Goal: Transaction & Acquisition: Book appointment/travel/reservation

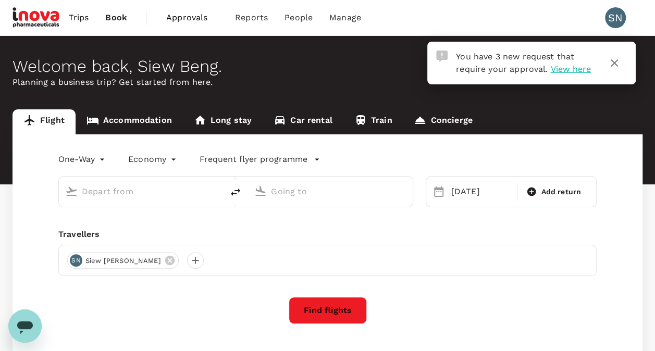
type input "Sultan Haji Ahmad Shah (KUA)"
type input "Kuala Lumpur Intl (KUL)"
type input "Sultan Haji Ahmad Shah (KUA)"
type input "Kuala Lumpur Intl (KUL)"
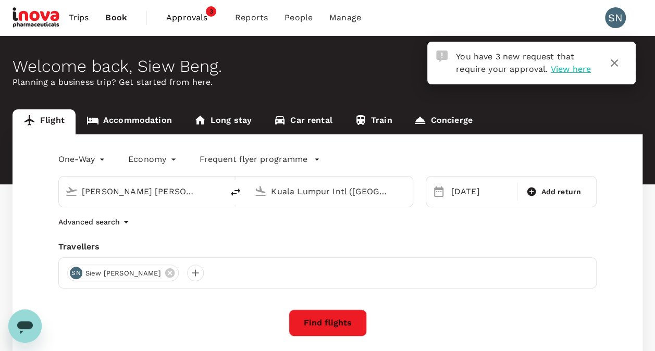
click at [570, 73] on span "View here" at bounding box center [570, 69] width 40 height 10
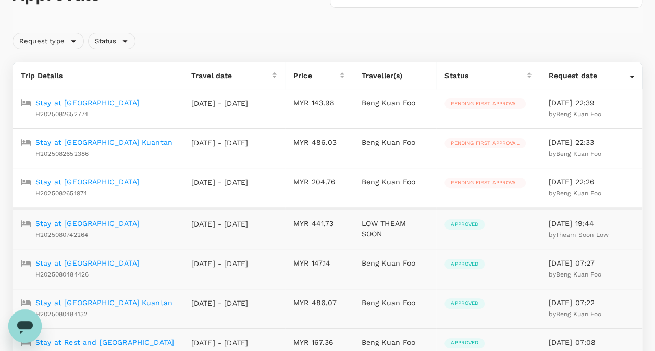
scroll to position [104, 0]
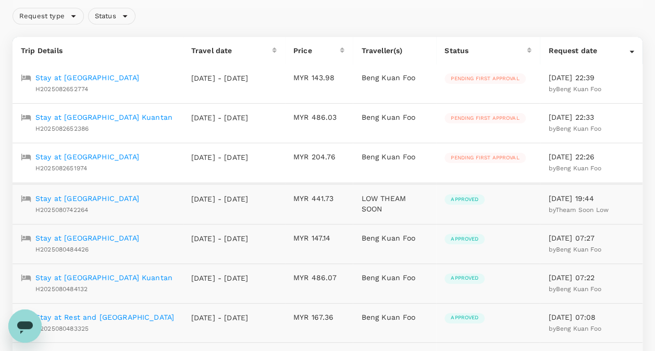
click at [73, 162] on p "Stay at Arena Boutique Hotel Kuala Terengganu" at bounding box center [87, 157] width 104 height 10
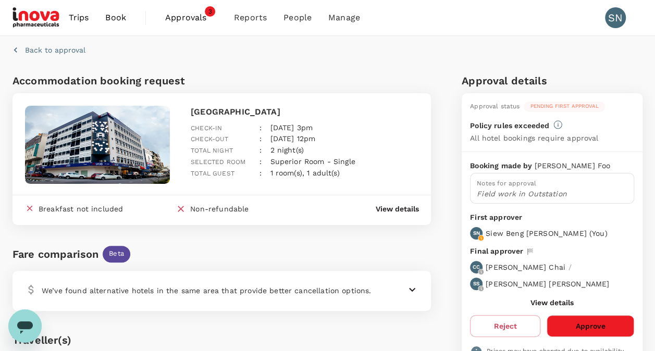
click at [196, 21] on span "Approvals" at bounding box center [191, 17] width 52 height 13
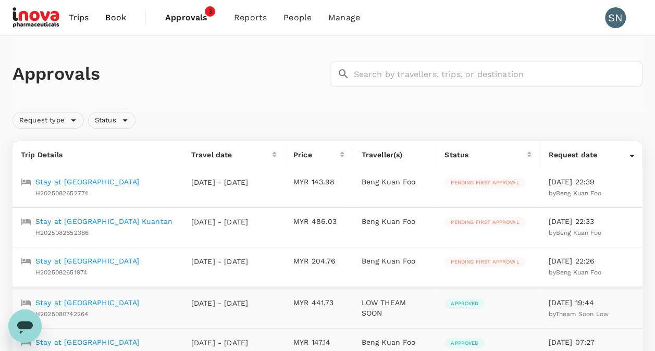
click at [128, 227] on p "Stay at Swiss-belhotel Kuantan" at bounding box center [103, 221] width 137 height 10
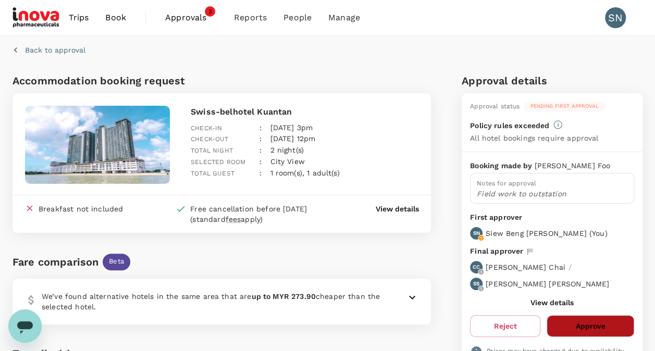
click at [586, 326] on button "Approve" at bounding box center [590, 326] width 88 height 22
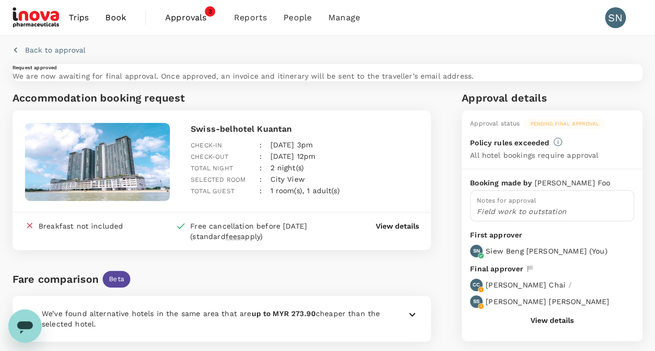
click at [192, 15] on span "Approvals" at bounding box center [191, 17] width 52 height 13
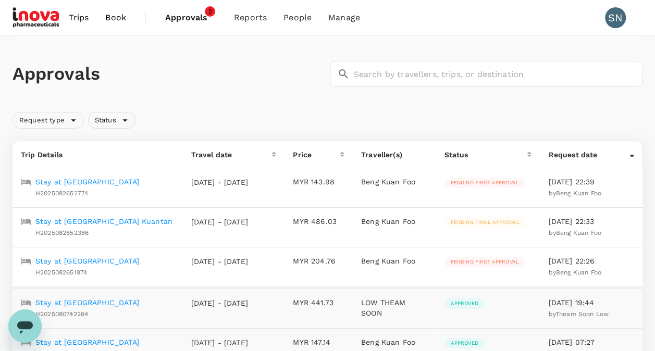
click at [97, 266] on p "Stay at Arena Boutique Hotel Kuala Terengganu" at bounding box center [87, 261] width 104 height 10
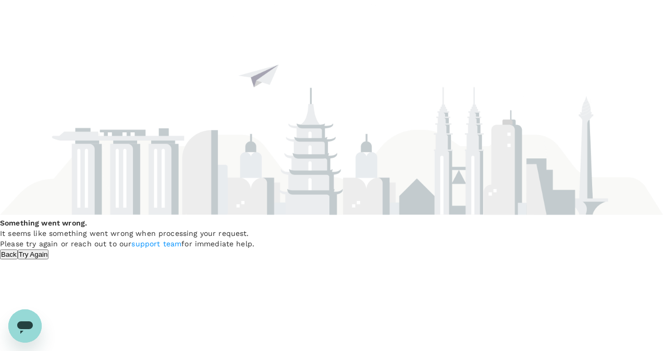
click at [49, 259] on button "Try Again" at bounding box center [33, 255] width 31 height 10
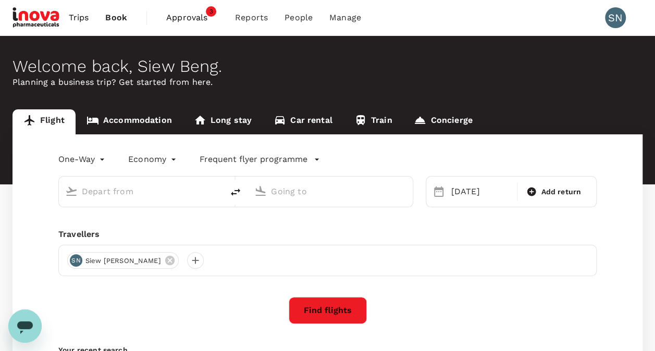
type input "Sultan Haji Ahmad Shah (KUA)"
type input "Kuala Lumpur Intl (KUL)"
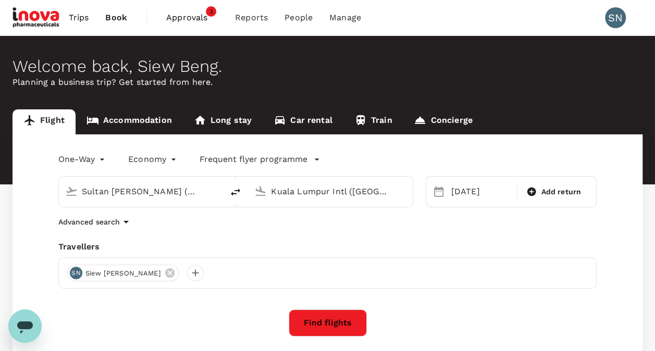
click at [125, 119] on link "Accommodation" at bounding box center [129, 121] width 107 height 25
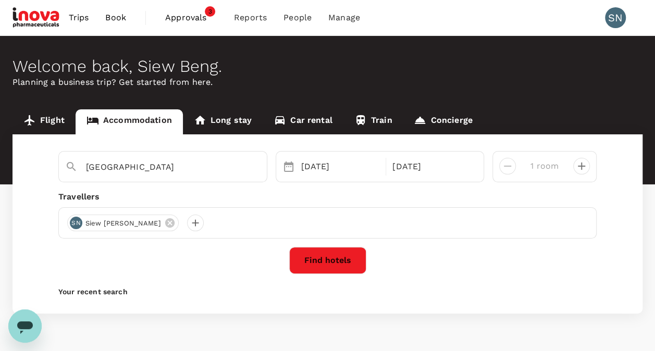
click at [327, 259] on button "Find hotels" at bounding box center [327, 260] width 77 height 27
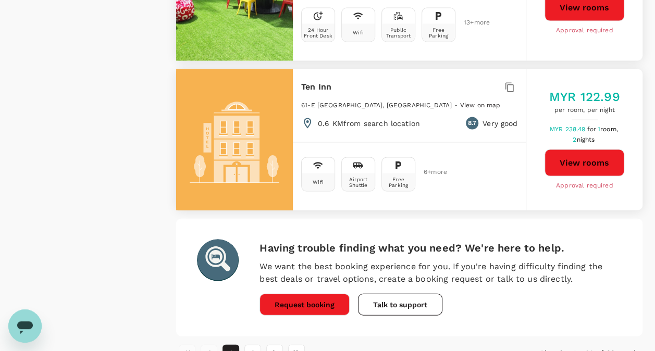
scroll to position [3022, 0]
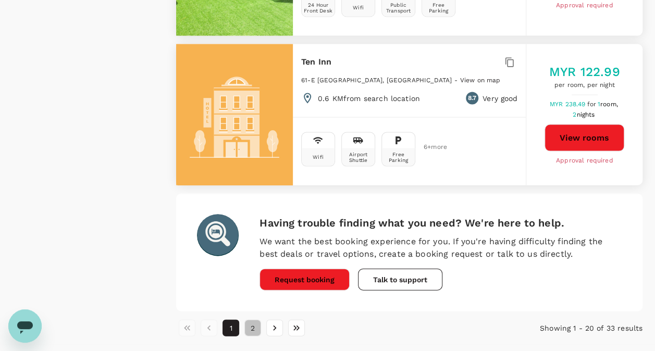
drag, startPoint x: 252, startPoint y: 299, endPoint x: 266, endPoint y: 288, distance: 17.4
click at [252, 320] on button "2" at bounding box center [252, 328] width 17 height 17
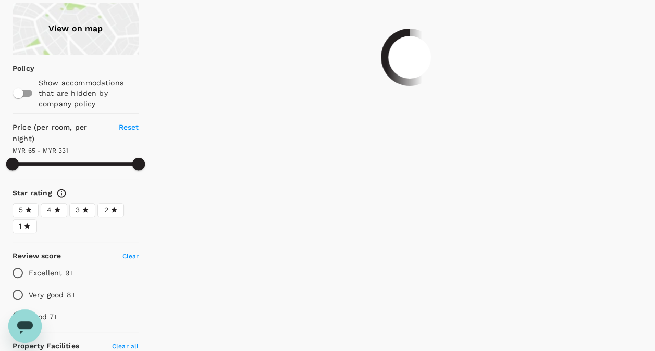
scroll to position [0, 0]
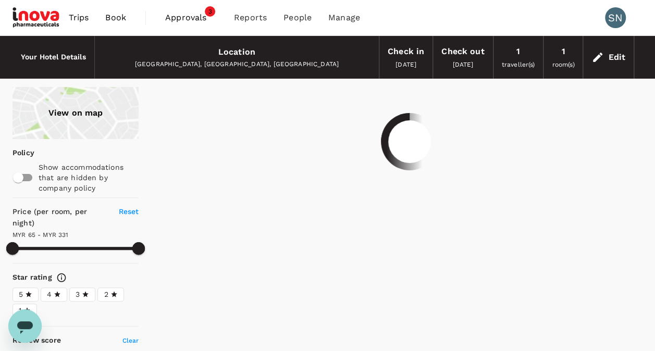
type input "329.56"
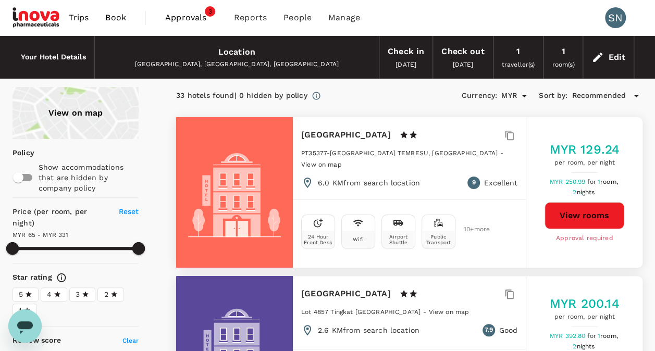
click at [245, 56] on div "Location" at bounding box center [236, 52] width 37 height 15
click at [606, 61] on div "Edit" at bounding box center [608, 57] width 51 height 36
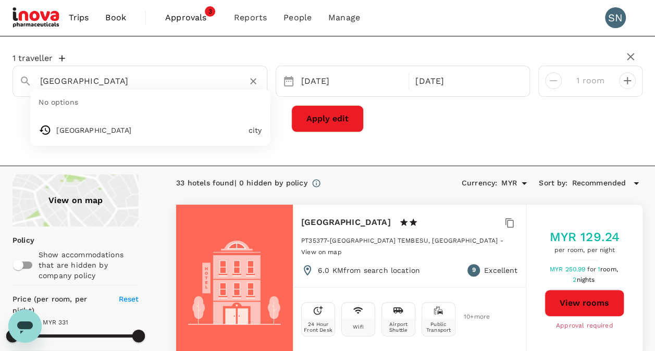
drag, startPoint x: 140, startPoint y: 85, endPoint x: 19, endPoint y: 76, distance: 121.2
click at [19, 76] on div "Kuala Terengganu" at bounding box center [136, 77] width 250 height 26
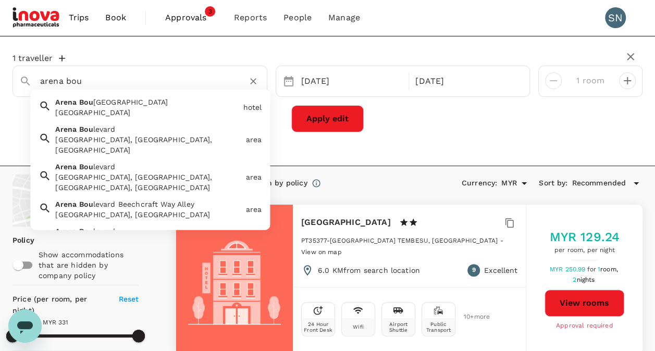
click at [159, 110] on div "[GEOGRAPHIC_DATA]" at bounding box center [146, 112] width 183 height 10
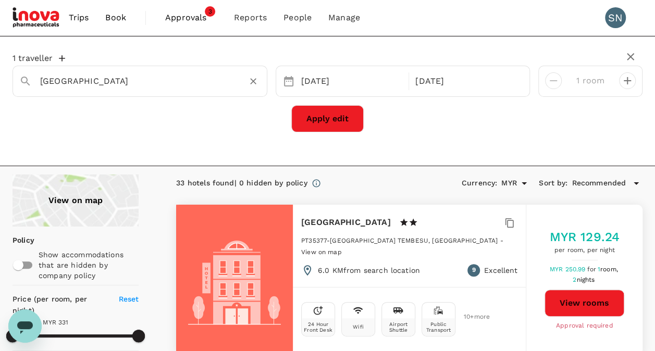
type input "[GEOGRAPHIC_DATA]"
click at [330, 121] on button "Apply edit" at bounding box center [327, 118] width 72 height 27
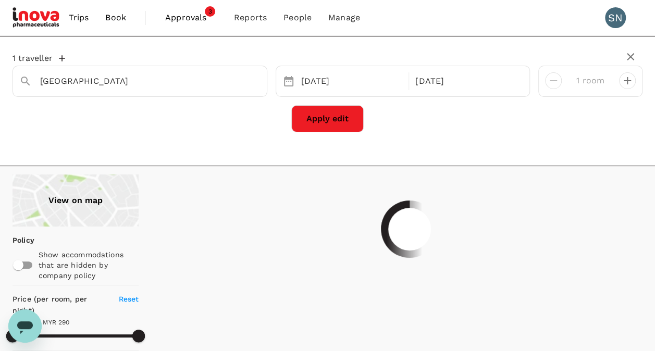
type input "290.05"
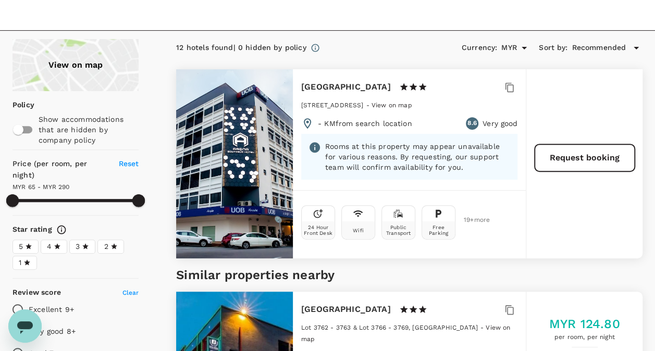
scroll to position [156, 0]
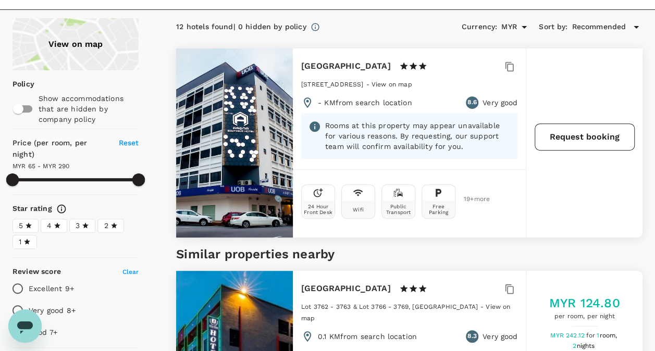
click at [587, 147] on button "Request booking" at bounding box center [584, 136] width 100 height 27
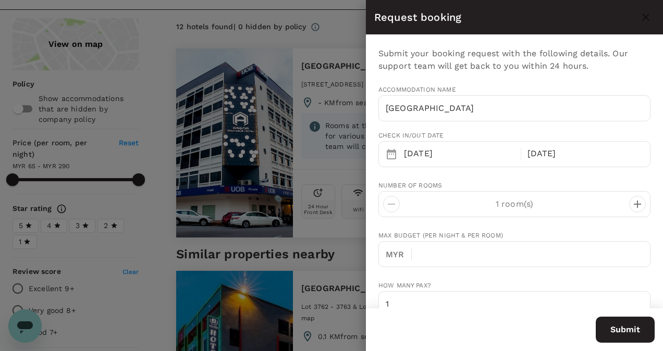
type input "60"
type input "192631366"
type input "s.low1@inovapharma.com"
click at [332, 30] on div at bounding box center [331, 175] width 663 height 351
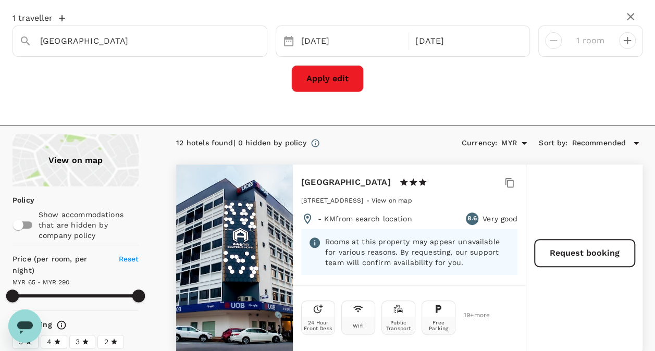
scroll to position [0, 0]
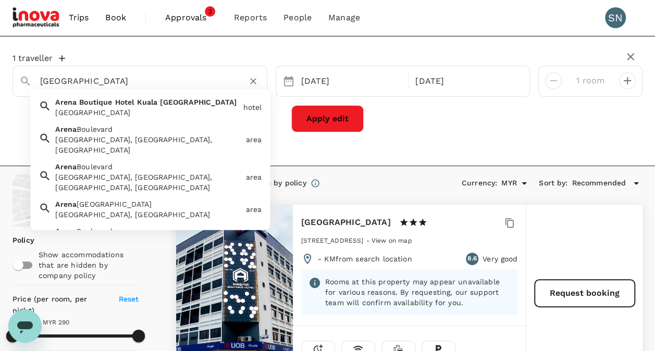
drag, startPoint x: 220, startPoint y: 78, endPoint x: 24, endPoint y: 79, distance: 195.4
click at [24, 79] on div "Arena Boutique Hotel Kuala Terengganu" at bounding box center [136, 77] width 250 height 26
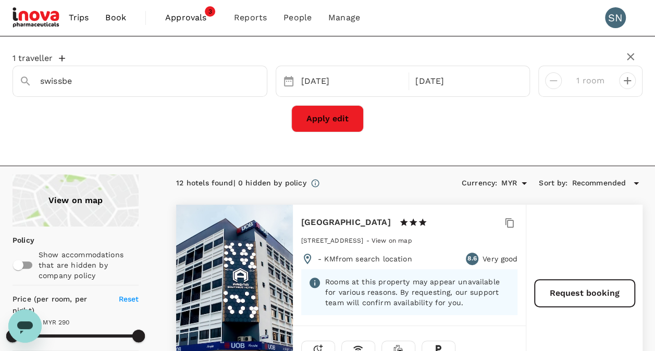
type input "Arena Boutique Hotel Kuala Terengganu"
click at [252, 81] on icon "Clear" at bounding box center [253, 81] width 6 height 6
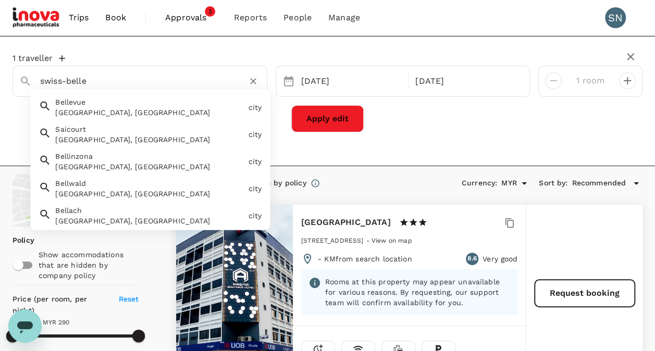
type input "swiss-belle"
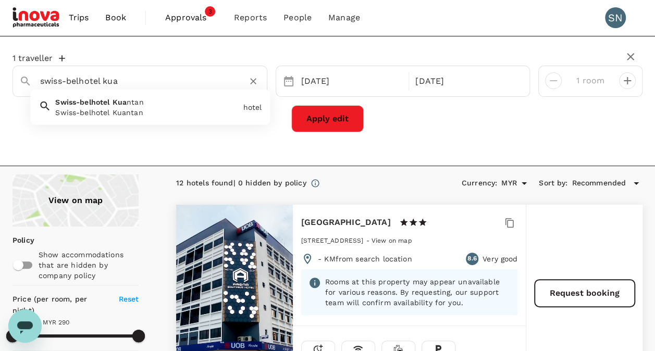
click at [124, 103] on span "Kua" at bounding box center [120, 102] width 14 height 8
type input "Swiss-belhotel Kuantan"
click at [338, 82] on div "06 Sep" at bounding box center [352, 81] width 110 height 20
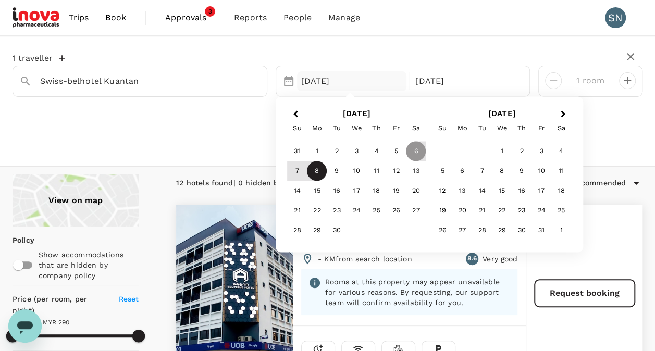
click at [317, 171] on div "8" at bounding box center [317, 171] width 20 height 20
click at [337, 174] on div "9" at bounding box center [337, 171] width 20 height 20
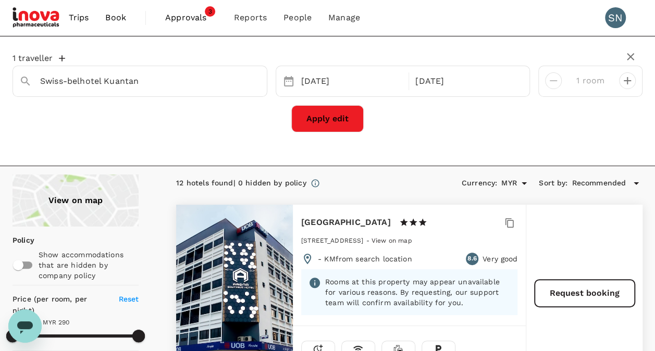
click at [337, 123] on button "Apply edit" at bounding box center [327, 118] width 72 height 27
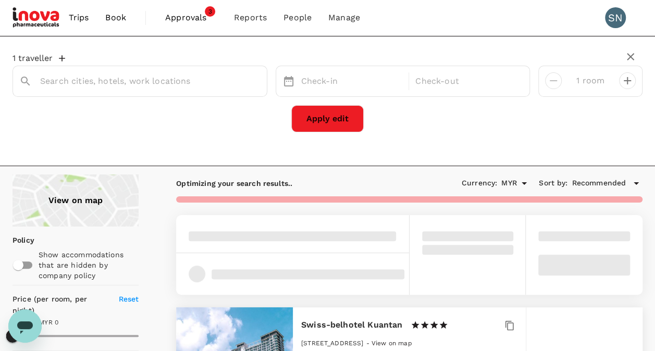
type input "Swiss-belhotel Kuantan"
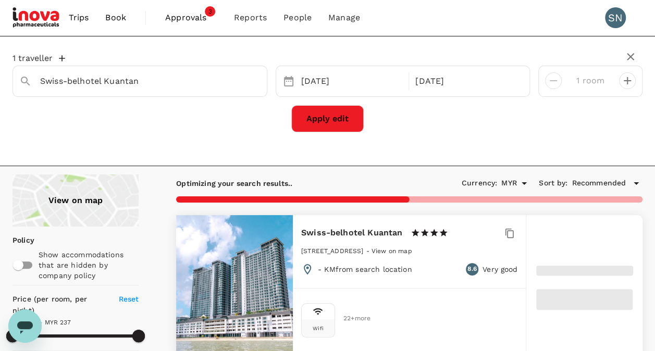
scroll to position [104, 0]
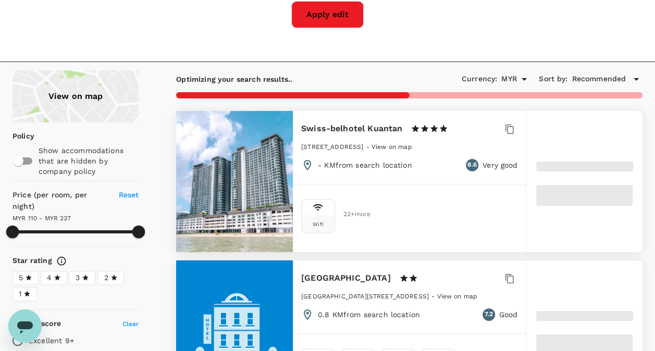
type input "236.61"
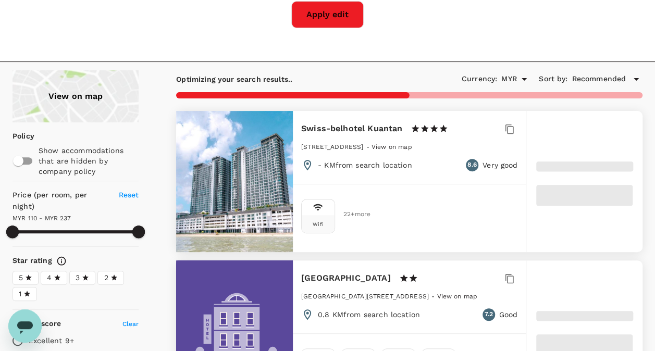
type input "109"
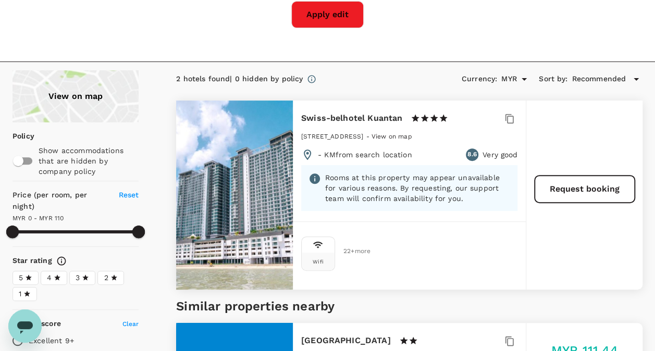
type input "0"
type input "109"
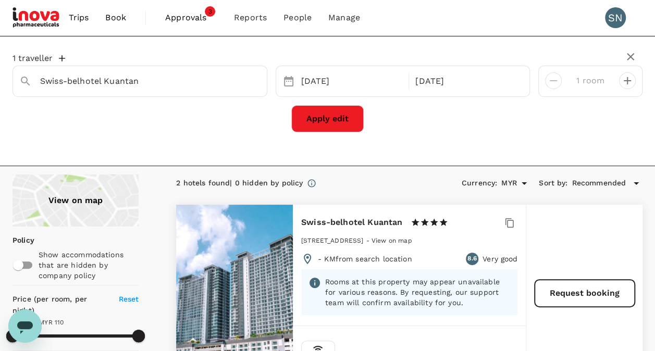
scroll to position [52, 0]
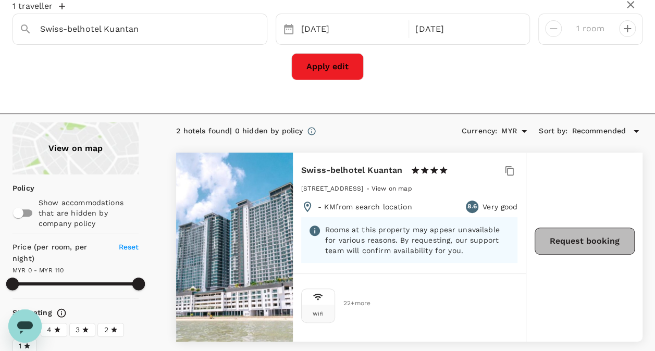
click at [581, 243] on button "Request booking" at bounding box center [584, 241] width 100 height 27
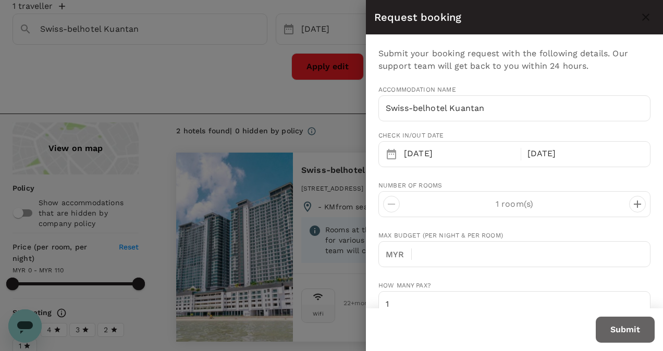
click at [624, 329] on button "Submit" at bounding box center [624, 330] width 59 height 26
click at [272, 97] on div at bounding box center [331, 175] width 663 height 351
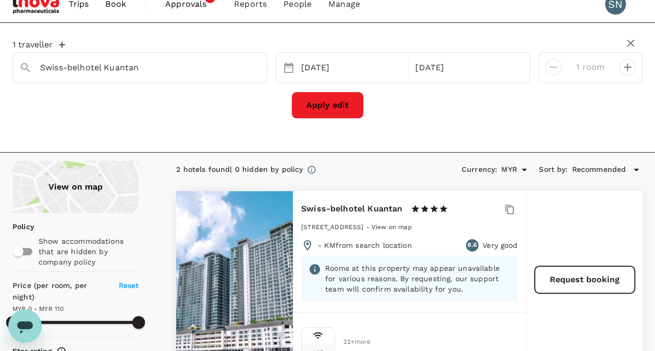
scroll to position [0, 0]
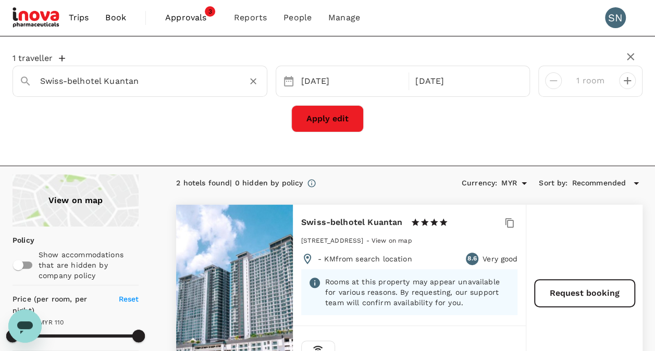
click at [254, 80] on icon "Clear" at bounding box center [253, 81] width 6 height 6
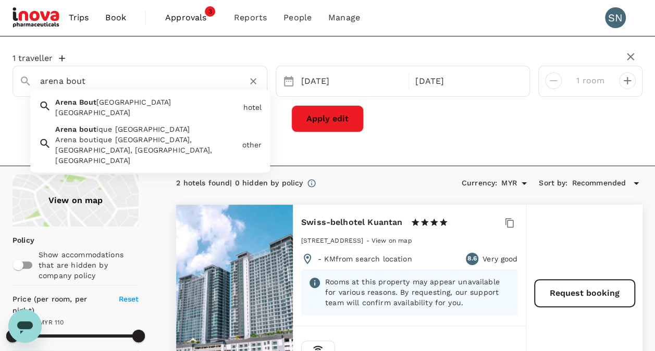
click at [171, 103] on span "ique Hotel Kuala Terengganu" at bounding box center [133, 102] width 75 height 8
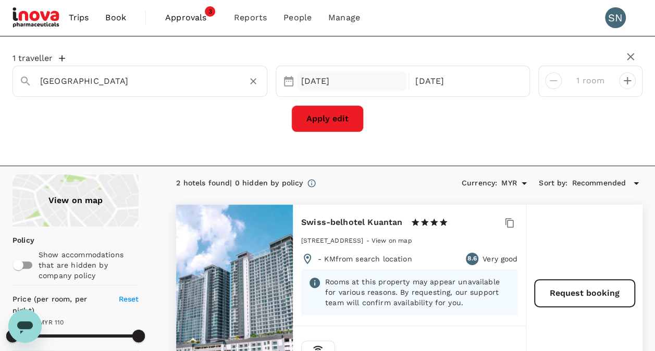
type input "Arena Boutique Hotel Kuala Terengganu"
click at [320, 78] on div "08 Sep" at bounding box center [352, 81] width 110 height 20
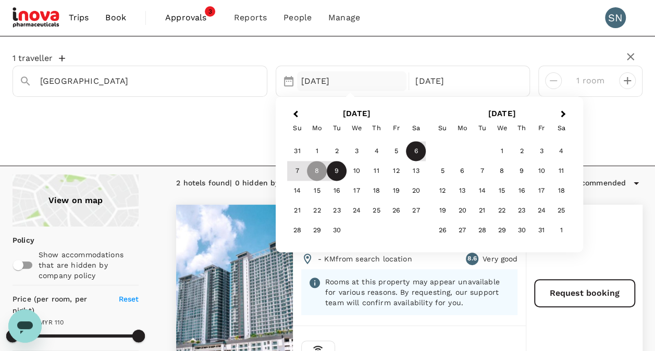
click at [418, 151] on div "6" at bounding box center [416, 152] width 20 height 20
click at [316, 176] on div "8" at bounding box center [317, 171] width 20 height 20
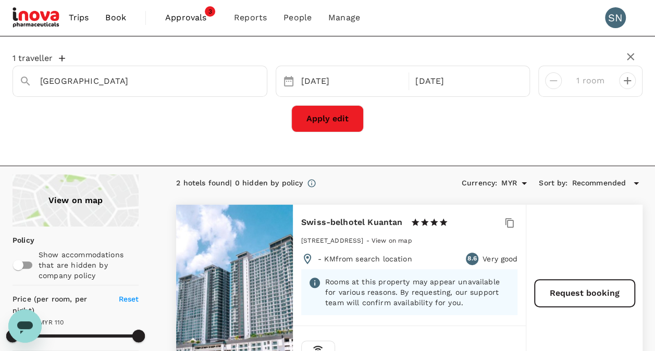
click at [334, 117] on button "Apply edit" at bounding box center [327, 118] width 72 height 27
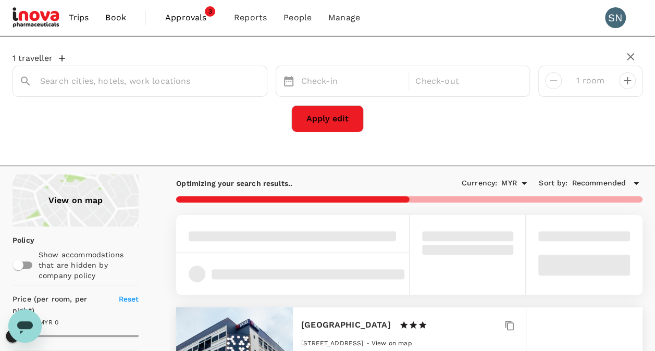
type input "Arena Boutique Hotel Kuala Terengganu"
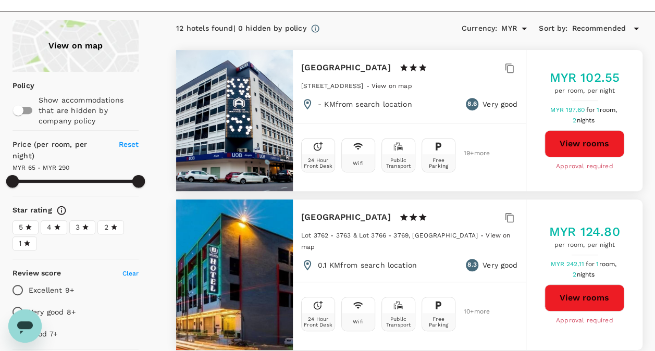
scroll to position [156, 0]
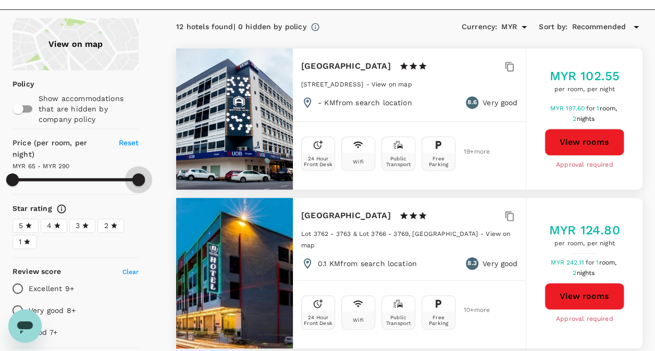
drag, startPoint x: 141, startPoint y: 180, endPoint x: 159, endPoint y: 181, distance: 18.8
click at [130, 142] on span "Reset" at bounding box center [129, 143] width 20 height 8
click at [133, 143] on span "Reset" at bounding box center [129, 143] width 20 height 8
click at [591, 151] on button "View rooms" at bounding box center [584, 142] width 80 height 27
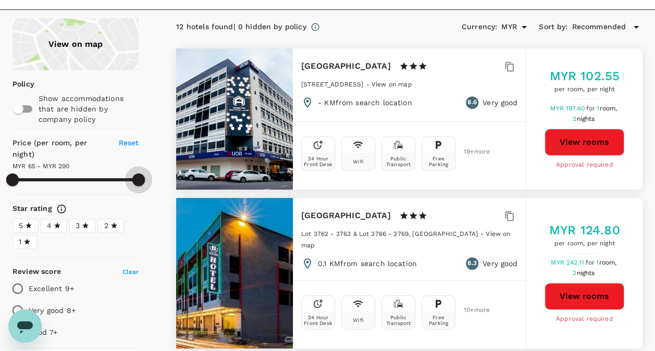
drag, startPoint x: 141, startPoint y: 179, endPoint x: 154, endPoint y: 179, distance: 13.0
click at [130, 142] on span "Reset" at bounding box center [129, 143] width 20 height 8
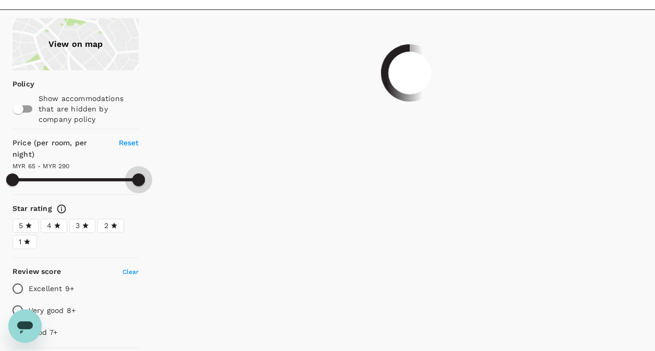
drag, startPoint x: 136, startPoint y: 177, endPoint x: 151, endPoint y: 187, distance: 17.3
click at [164, 181] on div "View on map Policy Show accommodations that are hidden by company policy Price …" at bounding box center [314, 348] width 655 height 660
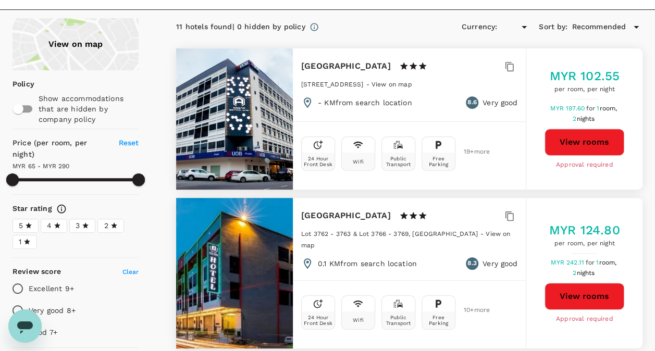
type input "290.05"
type input "MYR"
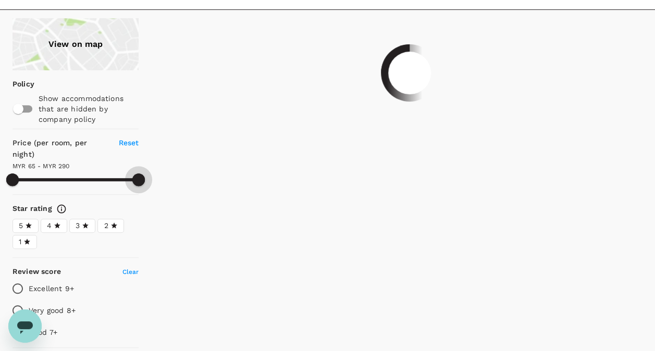
drag, startPoint x: 138, startPoint y: 174, endPoint x: 164, endPoint y: 178, distance: 25.8
click at [163, 178] on div "View on map Policy Show accommodations that are hidden by company policy Price …" at bounding box center [314, 348] width 655 height 660
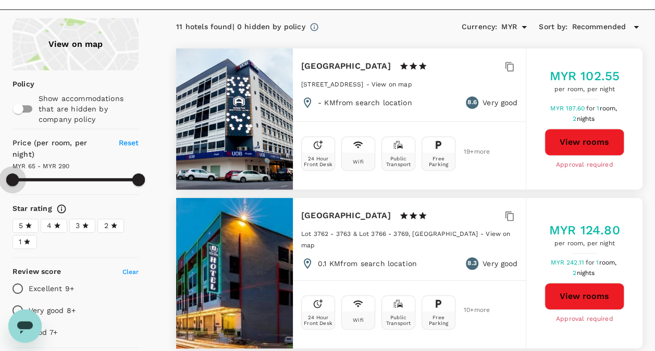
type input "290.05"
type input "67.05"
type input "290.05"
type input "84.05"
type input "290.05"
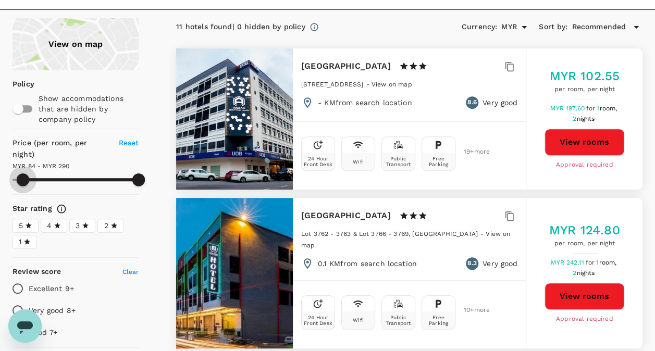
type input "96.05"
type input "290.05"
type input "100.05"
type input "290.05"
type input "108.05"
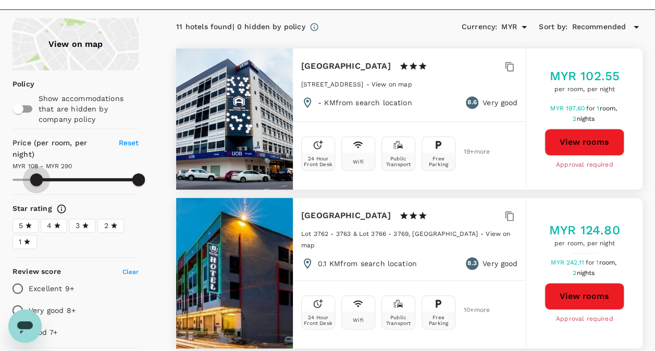
type input "290.05"
type input "117.05"
type input "290.05"
type input "118.05"
type input "290.05"
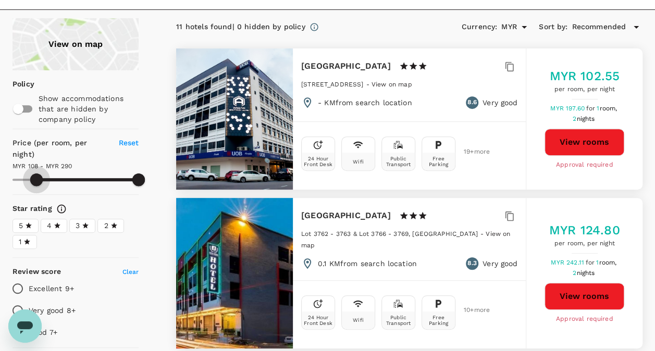
type input "131.05"
type input "290.05"
type input "137.05"
type input "290.05"
drag, startPoint x: 13, startPoint y: 181, endPoint x: 53, endPoint y: 184, distance: 40.8
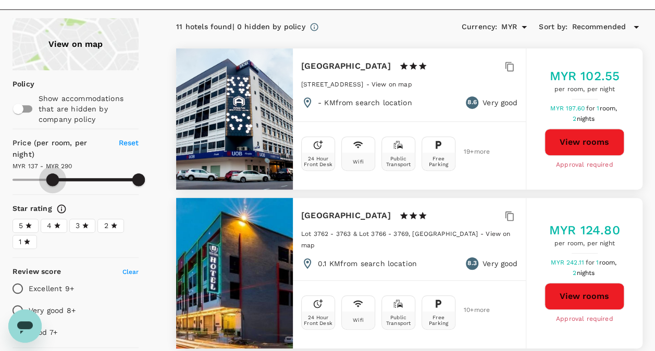
click at [53, 184] on span at bounding box center [52, 179] width 13 height 13
type input "137.05"
type input "290.05"
type input "137.05"
type input "290.05"
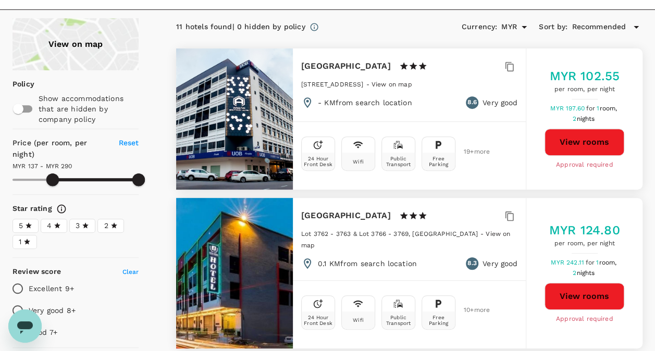
type input "137.05"
type input "290.05"
type input "137.05"
type input "290.05"
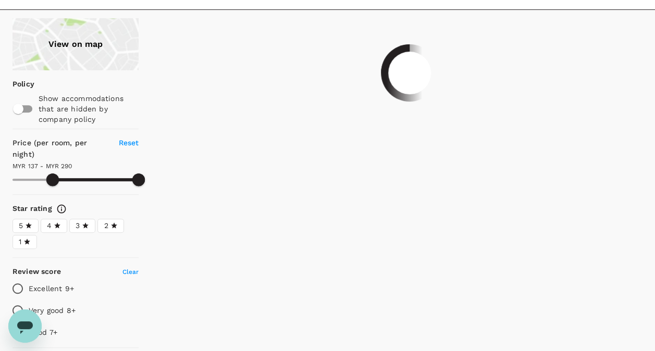
type input "137.05"
type input "290.05"
type input "137.05"
type input "290.05"
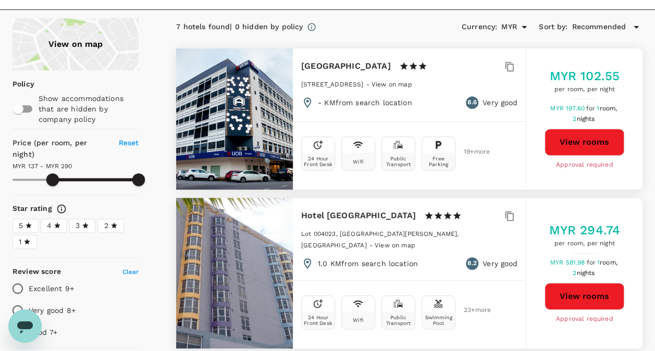
type input "137.05"
type input "290.05"
type input "137.05"
type input "290.05"
type input "137.05"
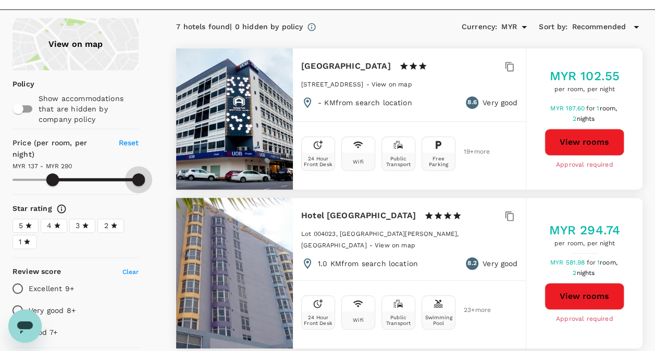
type input "290.05"
drag, startPoint x: 140, startPoint y: 178, endPoint x: 176, endPoint y: 182, distance: 36.1
type input "137.05"
type input "290.05"
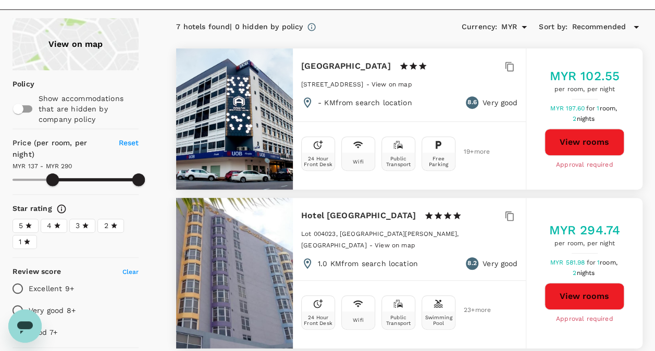
type input "137.05"
type input "290.05"
type input "137.05"
type input "290.05"
type input "137.05"
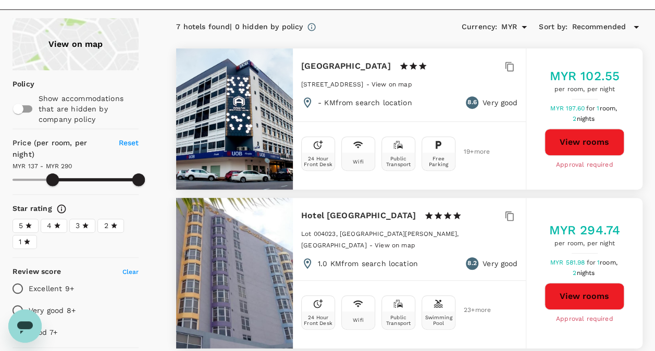
type input "290.05"
type input "137.05"
type input "290.05"
type input "137.05"
type input "290.05"
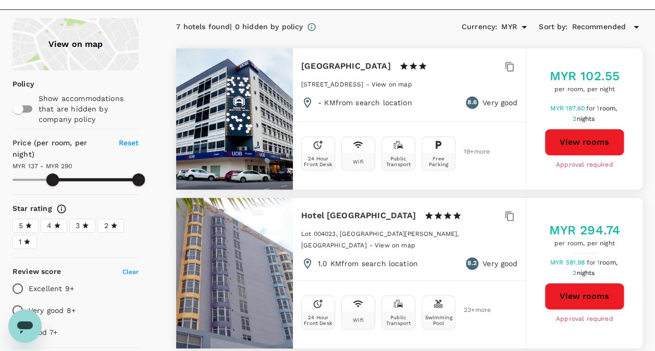
type input "137.05"
type input "290.05"
type input "137.05"
type input "290.05"
type input "135.05"
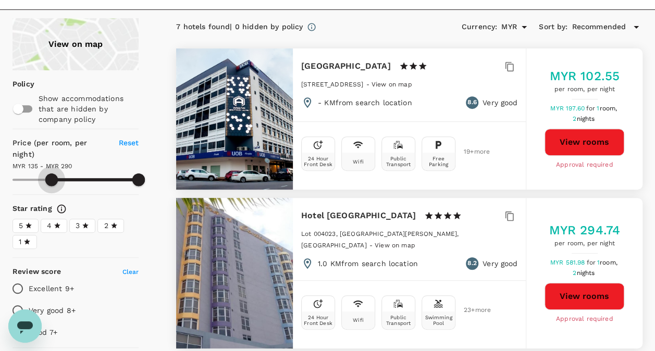
type input "290.05"
type input "104.05"
type input "290.05"
type input "69.05"
type input "290.05"
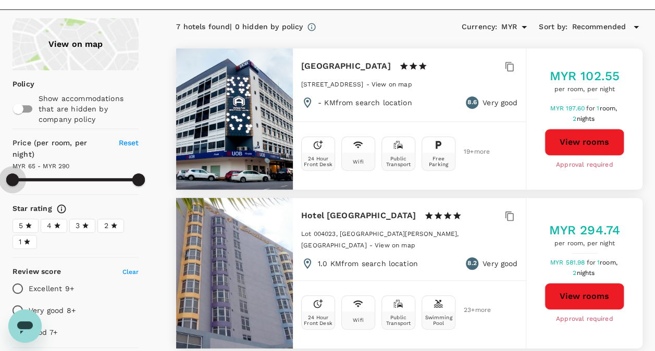
type input "65.05"
drag, startPoint x: 53, startPoint y: 178, endPoint x: 1, endPoint y: 177, distance: 51.6
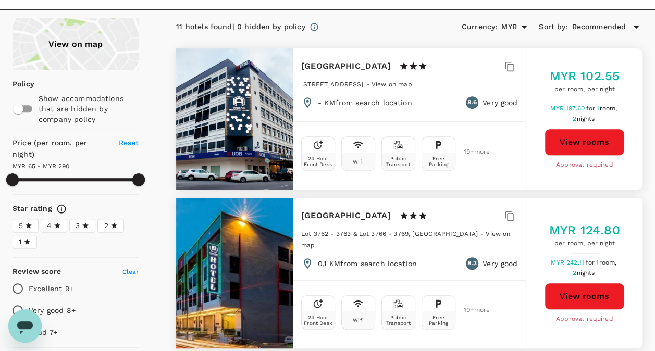
click at [135, 142] on span "Reset" at bounding box center [129, 143] width 20 height 8
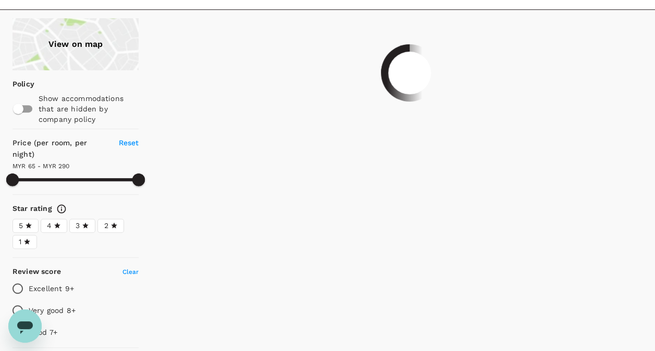
type input "290.05"
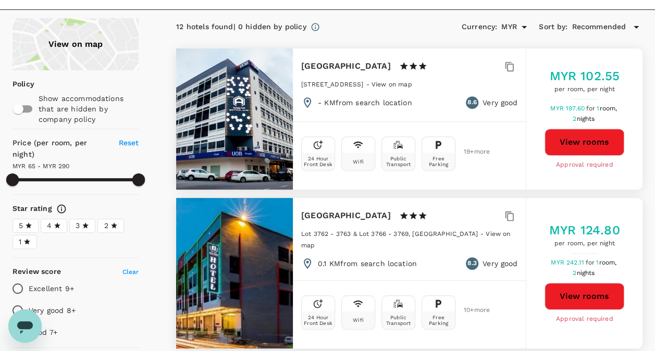
click at [582, 147] on button "View rooms" at bounding box center [584, 142] width 80 height 27
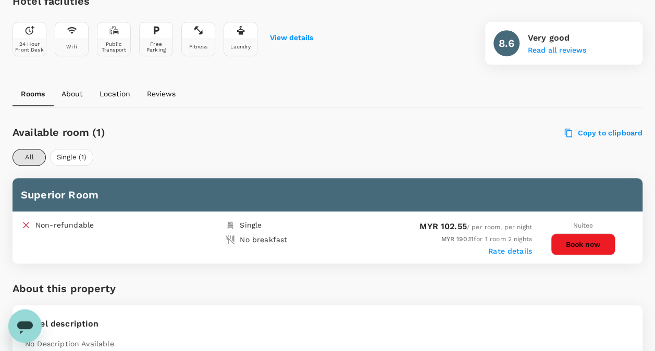
scroll to position [413, 0]
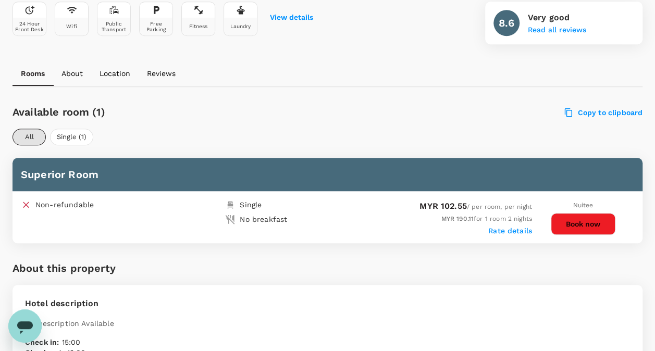
click at [518, 229] on label "Rate details" at bounding box center [510, 231] width 44 height 8
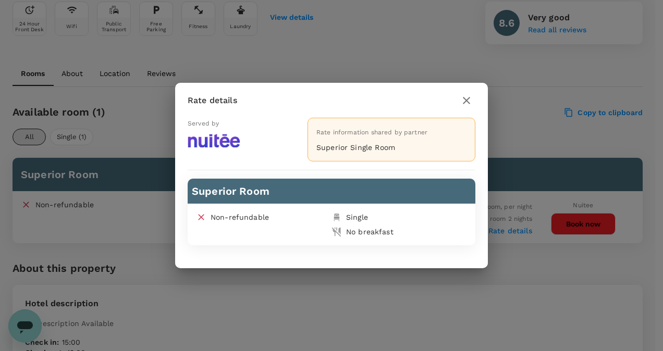
click at [467, 102] on icon "button" at bounding box center [466, 100] width 7 height 7
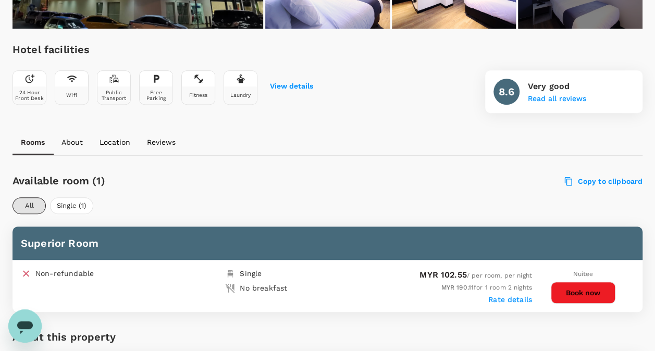
scroll to position [256, 0]
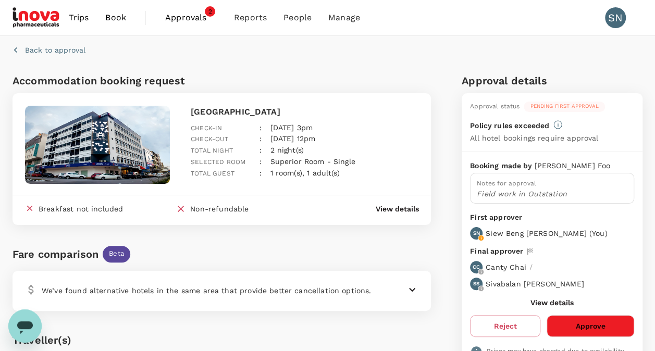
click at [586, 320] on button "Approve" at bounding box center [590, 326] width 88 height 22
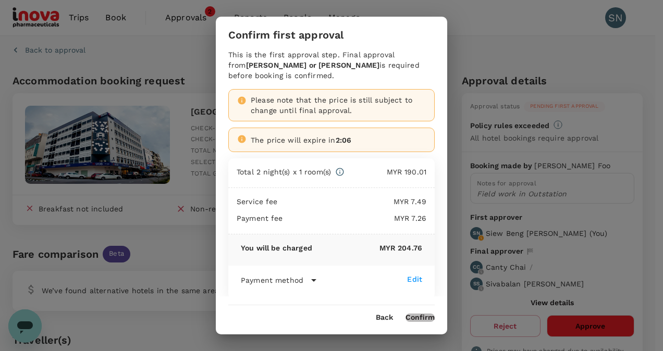
click at [426, 318] on button "Confirm" at bounding box center [419, 318] width 29 height 8
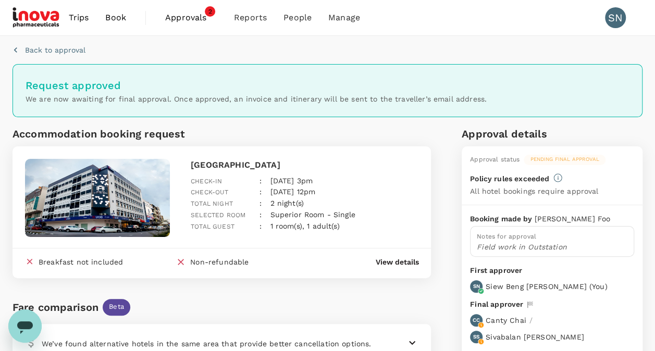
click at [196, 17] on span "Approvals" at bounding box center [191, 17] width 52 height 13
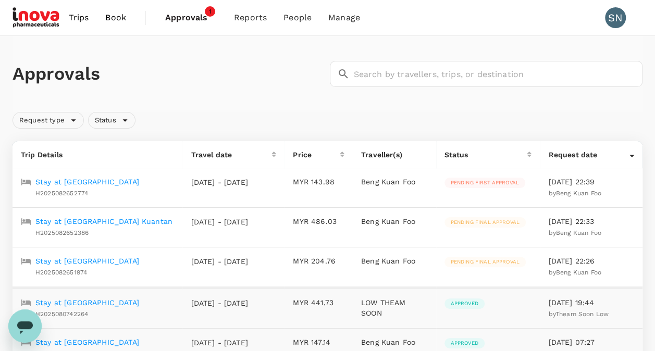
click at [133, 184] on p "Stay at Arena Boutique Hotel Kuala Terengganu" at bounding box center [87, 182] width 104 height 10
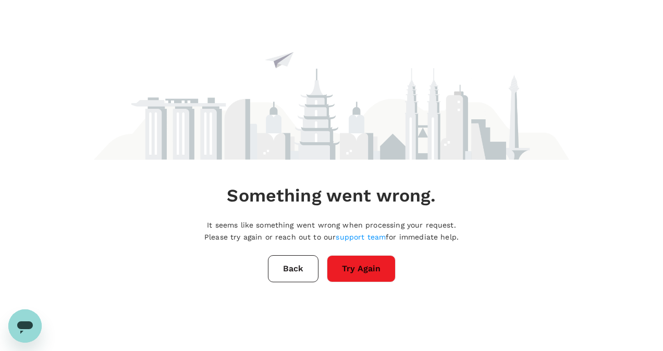
click at [344, 268] on button "Try Again" at bounding box center [361, 268] width 69 height 27
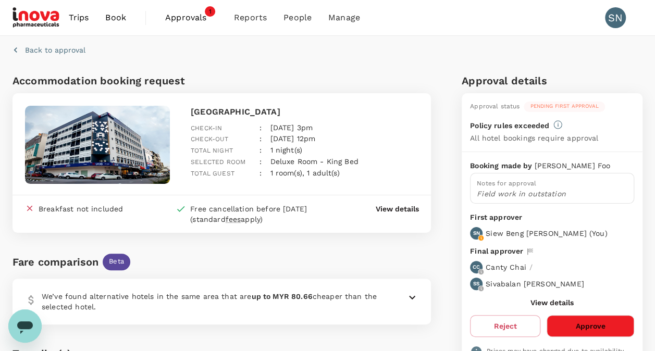
click at [596, 325] on button "Approve" at bounding box center [590, 326] width 88 height 22
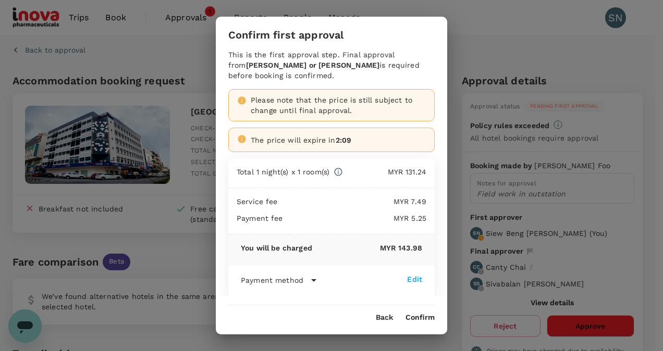
click at [423, 317] on button "Confirm" at bounding box center [419, 318] width 29 height 8
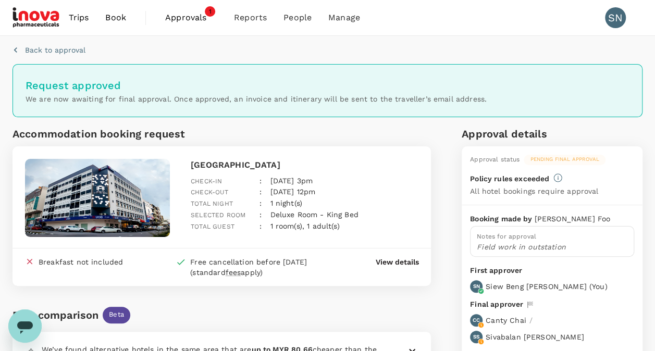
click at [195, 16] on span "Approvals" at bounding box center [191, 17] width 52 height 13
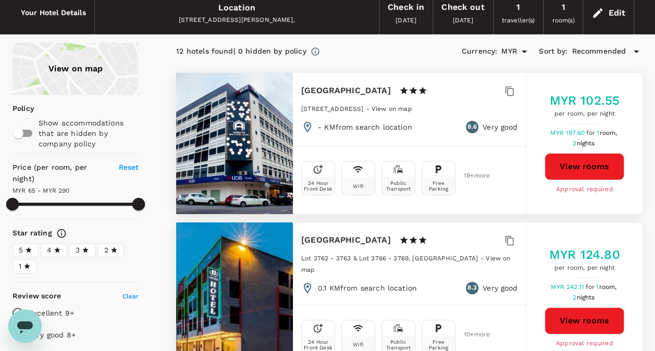
click at [586, 175] on button "View rooms" at bounding box center [584, 166] width 80 height 27
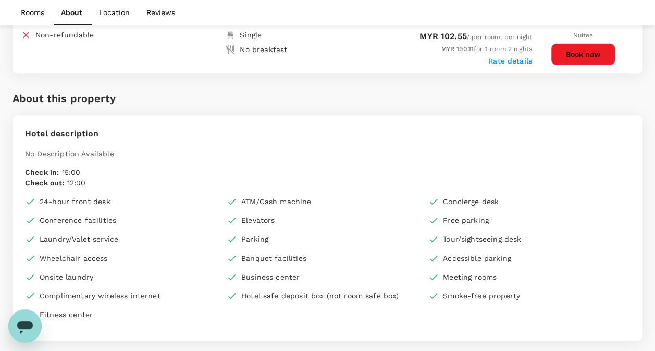
scroll to position [413, 0]
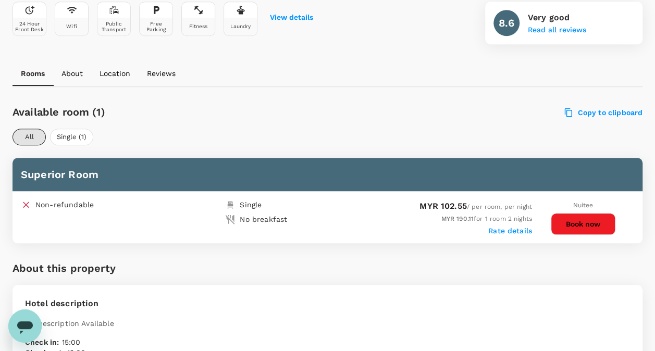
click at [593, 224] on button "Book now" at bounding box center [583, 224] width 65 height 22
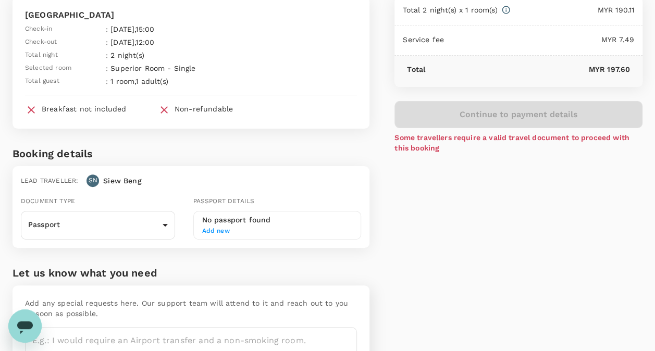
scroll to position [104, 0]
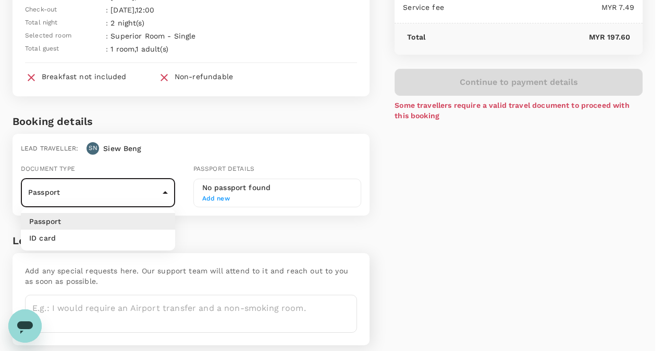
click at [168, 196] on body "Back to hotel details Review selection You've selected Arena Boutique Hotel Kua…" at bounding box center [331, 143] width 663 height 494
click at [74, 238] on li "ID card" at bounding box center [98, 238] width 154 height 17
type input "Id card"
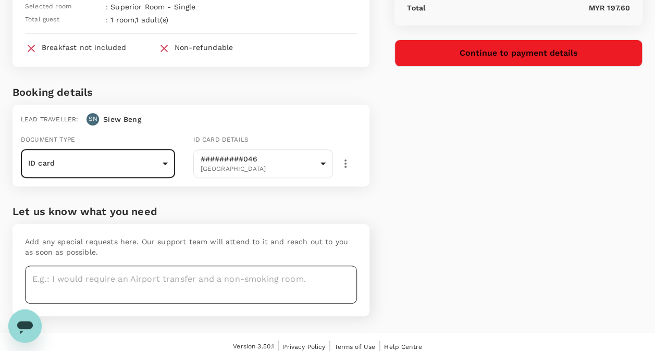
scroll to position [142, 0]
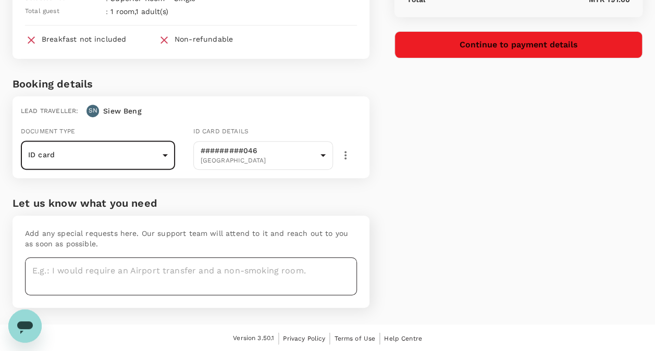
click at [85, 270] on textarea at bounding box center [191, 276] width 332 height 38
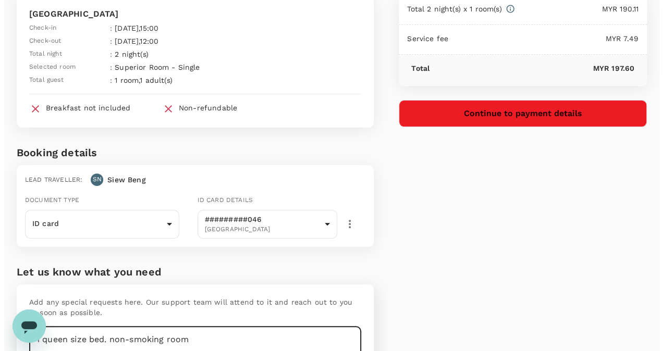
scroll to position [52, 0]
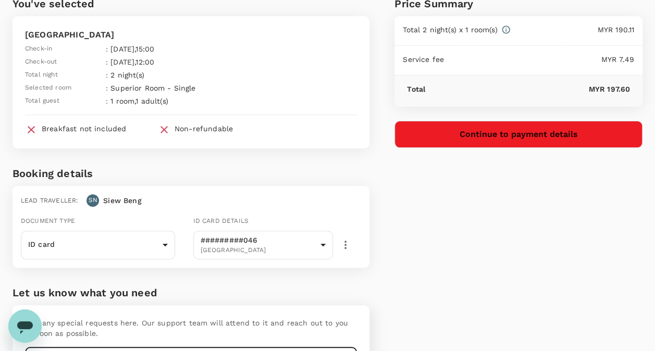
type textarea "1 queen size bed. non-smoking room"
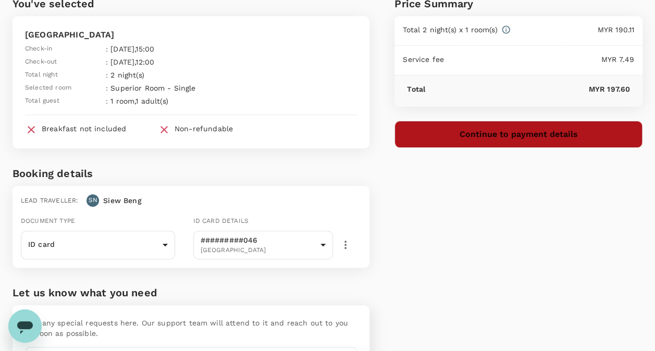
click at [536, 138] on button "Continue to payment details" at bounding box center [518, 134] width 248 height 27
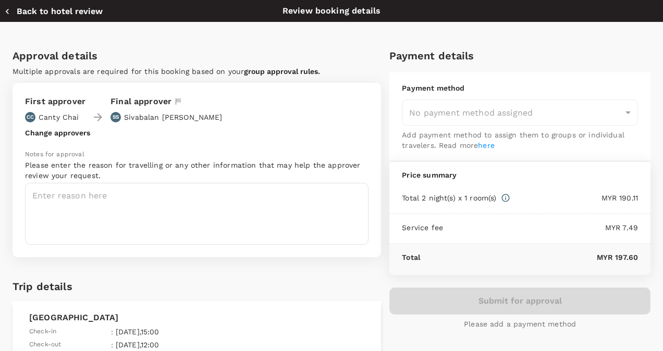
type input "9ebb82f2-7cb6-44ca-aca4-3eb5994d0633"
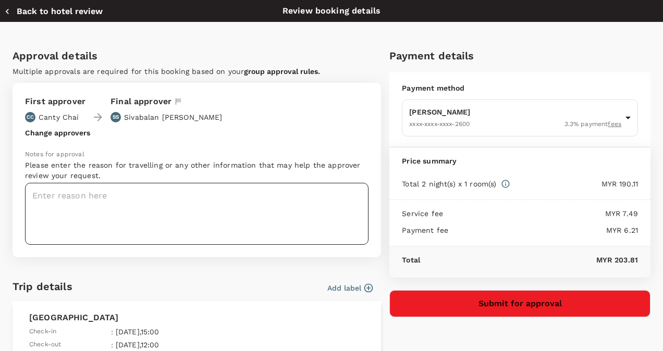
click at [53, 190] on textarea at bounding box center [196, 214] width 343 height 62
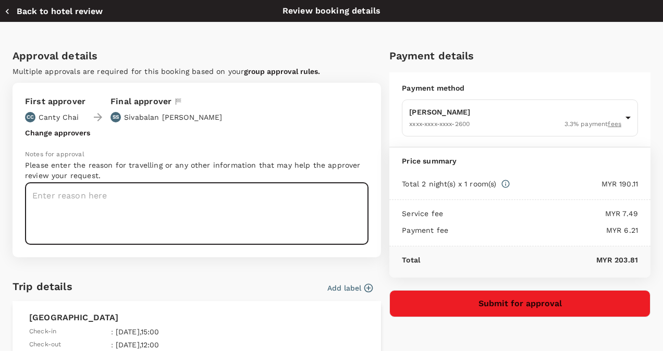
paste textarea "Booth duty at HSNZ ORL at Frontline and Field Work at Kuantan (6-9 Sep 2025)"
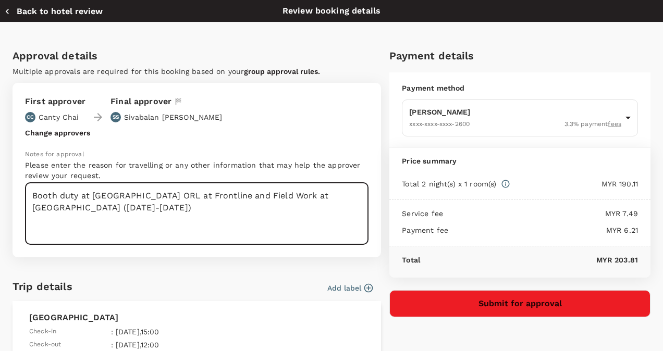
type textarea "Booth duty at HSNZ ORL at Frontline and Field Work at Kuantan (6-9 Sep 2025)"
click at [501, 304] on button "Submit for approval" at bounding box center [519, 303] width 261 height 27
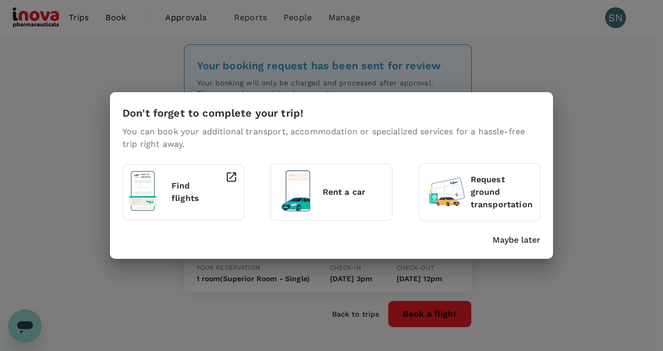
click at [520, 241] on p "Maybe later" at bounding box center [516, 240] width 48 height 13
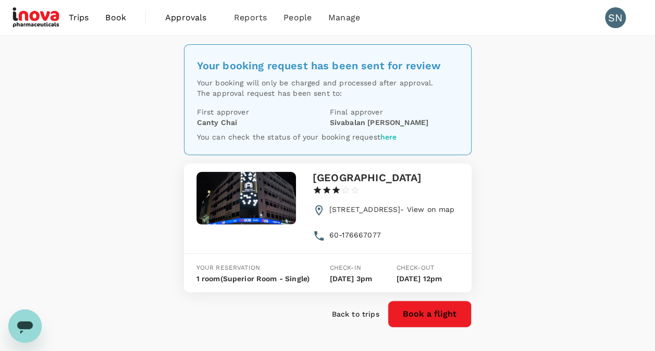
click at [115, 13] on span "Book" at bounding box center [115, 17] width 21 height 13
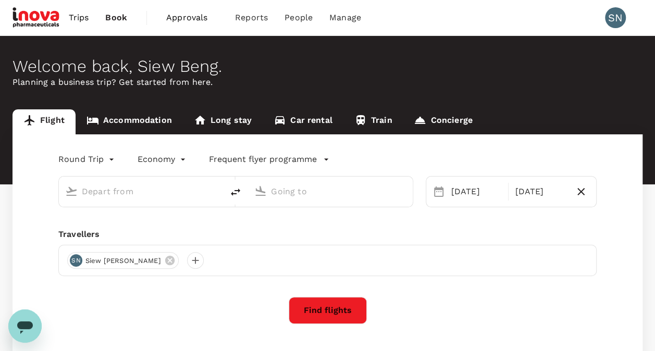
type input "oneway"
type input "Sultan Haji Ahmad Shah (KUA)"
type input "Kuala Lumpur Intl (KUL)"
type input "Sultan Haji Ahmad Shah (KUA)"
type input "Kuala Lumpur Intl (KUL)"
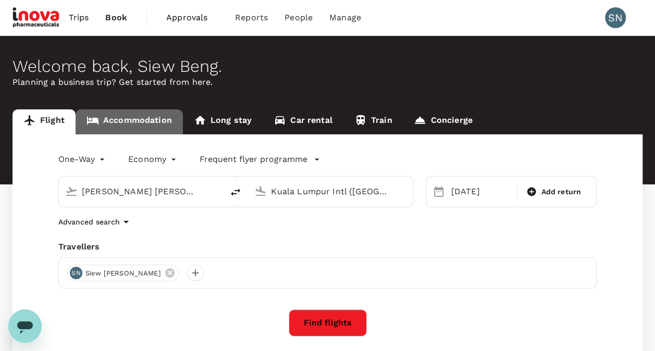
click at [121, 119] on link "Accommodation" at bounding box center [129, 121] width 107 height 25
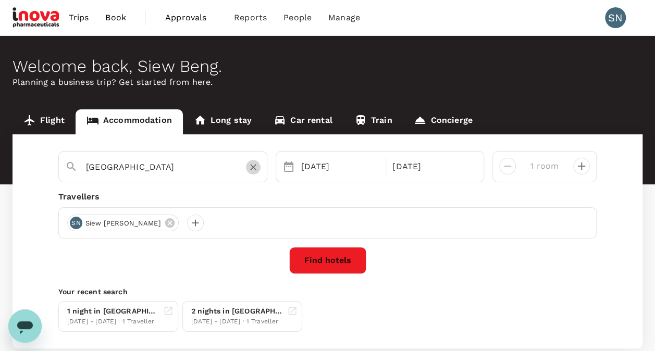
click at [257, 166] on icon "Clear" at bounding box center [253, 167] width 10 height 10
click at [218, 202] on div "Swiss-belhotel Kuantan" at bounding box center [169, 200] width 183 height 11
type input "Swiss-belhotel Kuantan"
click at [362, 170] on div "06 Sep" at bounding box center [340, 166] width 87 height 21
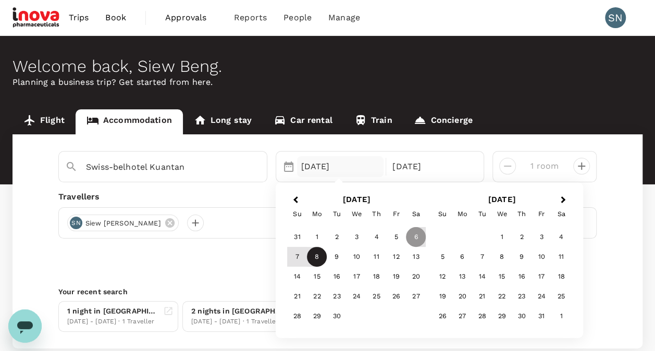
click at [321, 257] on div "8" at bounding box center [317, 257] width 20 height 20
click at [334, 258] on div "9" at bounding box center [337, 257] width 20 height 20
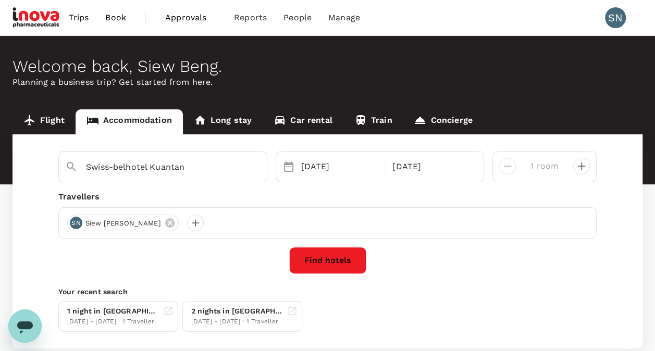
click at [333, 262] on button "Find hotels" at bounding box center [327, 260] width 77 height 27
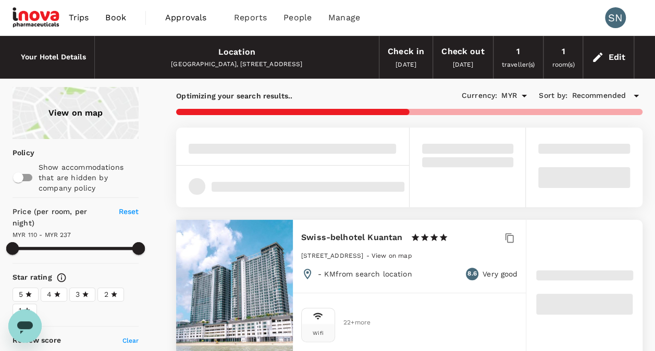
type input "109"
type input "0"
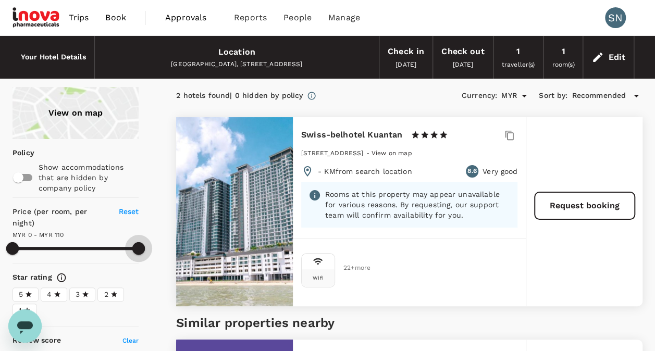
drag, startPoint x: 142, startPoint y: 248, endPoint x: 151, endPoint y: 238, distance: 13.6
click at [132, 212] on span "Reset" at bounding box center [129, 211] width 20 height 8
drag, startPoint x: 138, startPoint y: 246, endPoint x: 155, endPoint y: 248, distance: 17.8
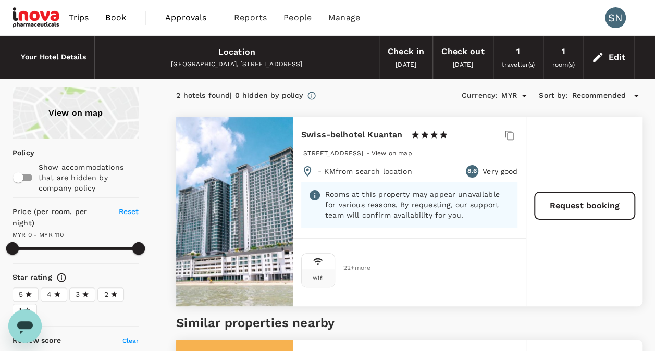
click at [55, 234] on span "MYR 0 - MYR 110" at bounding box center [38, 234] width 51 height 7
click at [69, 232] on div "Price (per room, per night) Reset MYR 0 - MYR 110" at bounding box center [76, 232] width 126 height 53
click at [129, 209] on span "Reset" at bounding box center [129, 211] width 20 height 8
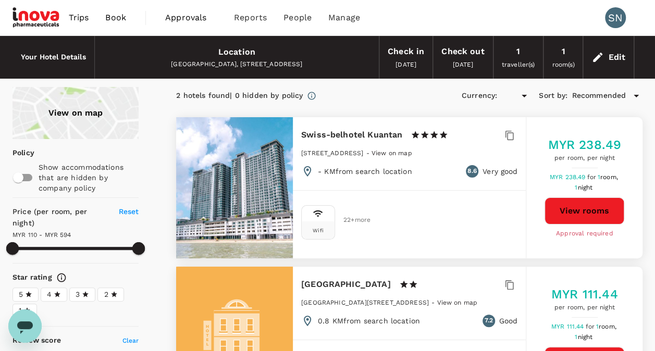
type input "593.61"
type input "MYR"
click at [581, 215] on button "View rooms" at bounding box center [584, 210] width 80 height 27
type input "593.61"
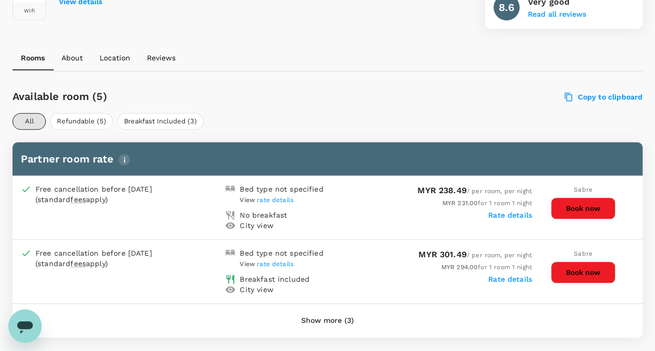
scroll to position [569, 0]
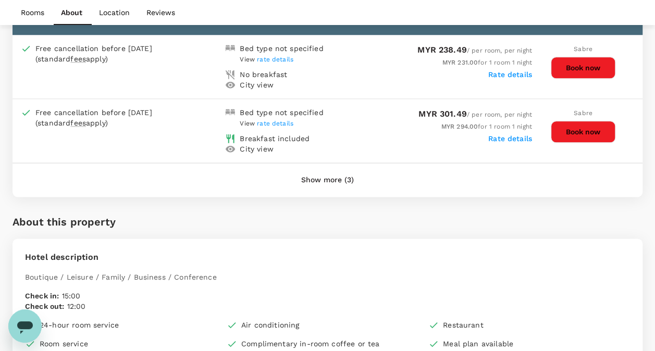
click at [332, 180] on button "Show more (3)" at bounding box center [328, 180] width 82 height 25
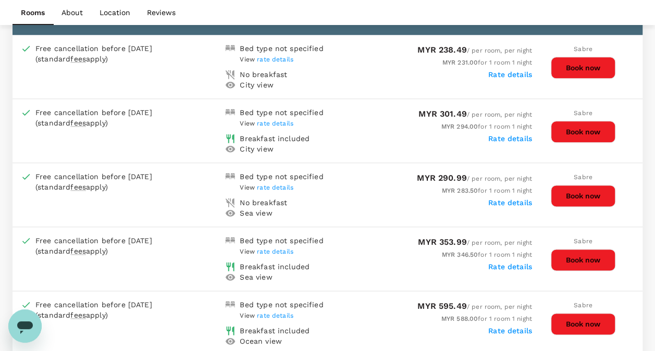
scroll to position [517, 0]
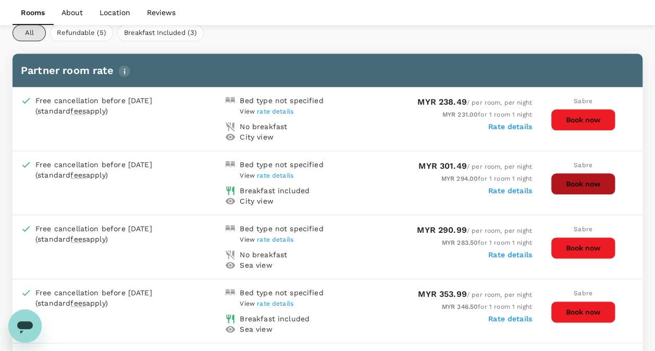
click at [588, 183] on button "Book now" at bounding box center [583, 184] width 65 height 22
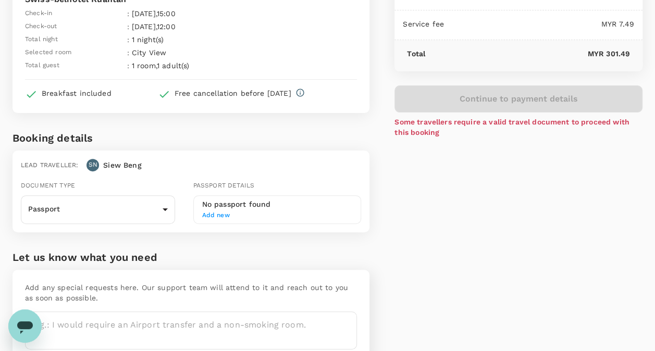
scroll to position [104, 0]
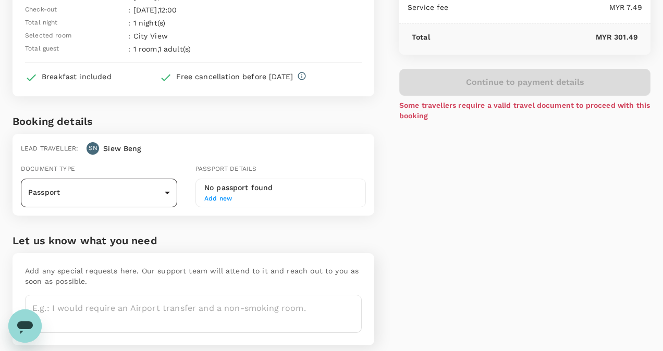
click at [166, 193] on body "Back to hotel details Review selection You've selected Swiss-belhotel Kuantan C…" at bounding box center [331, 143] width 663 height 494
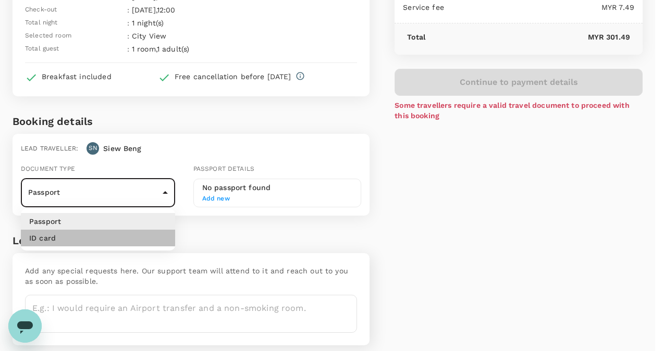
click at [73, 243] on li "ID card" at bounding box center [98, 238] width 154 height 17
type input "Id card"
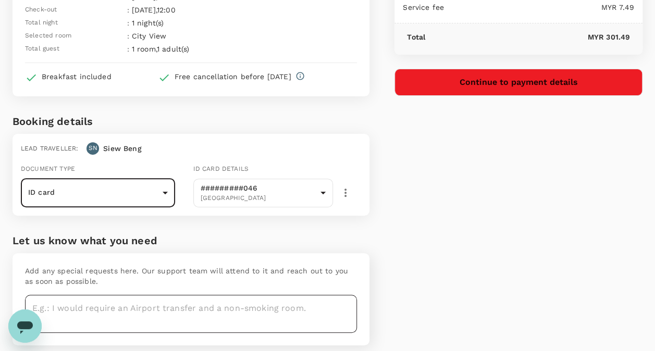
click at [80, 305] on textarea at bounding box center [191, 314] width 332 height 38
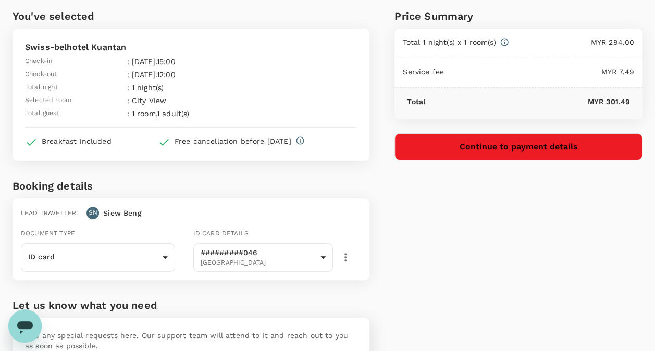
scroll to position [142, 0]
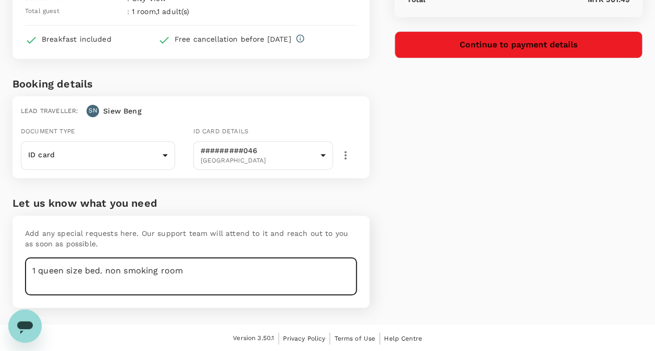
click at [64, 271] on textarea "1 queen size bed. non smoking room" at bounding box center [191, 276] width 332 height 38
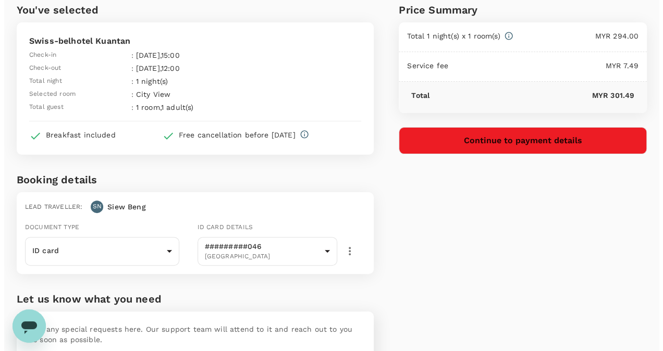
scroll to position [0, 0]
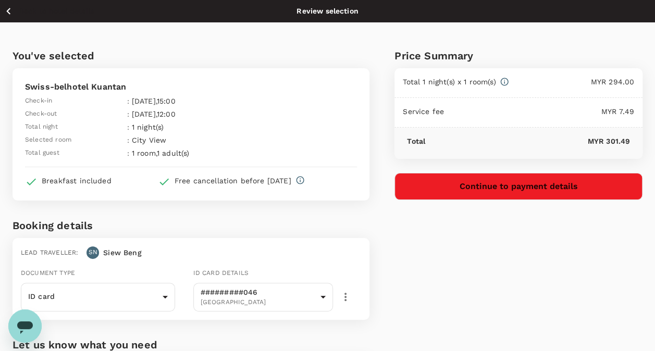
type textarea "1 queen/king size bed. non smoking room"
click at [517, 188] on button "Continue to payment details" at bounding box center [518, 186] width 248 height 27
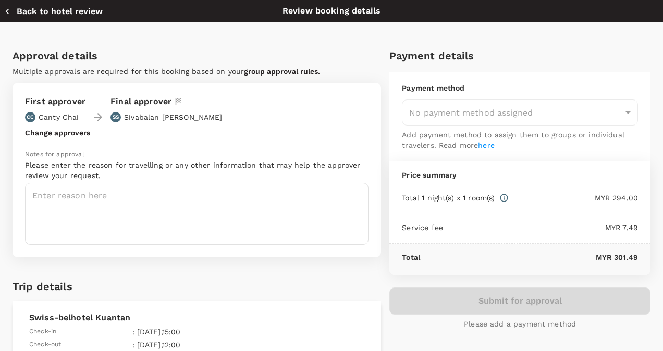
type input "9ebb82f2-7cb6-44ca-aca4-3eb5994d0633"
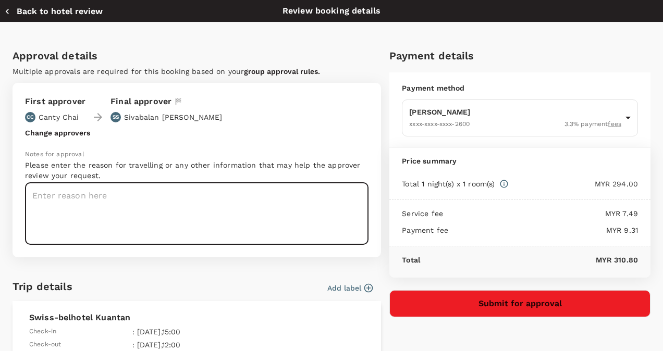
click at [40, 196] on textarea at bounding box center [196, 214] width 343 height 62
paste textarea "Booth duty at HSNZ ORL at Frontline and Field Work at Kuantan (6-9 Sep 2025)"
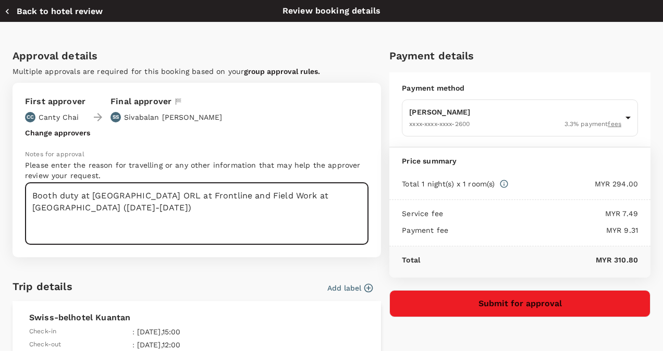
scroll to position [52, 0]
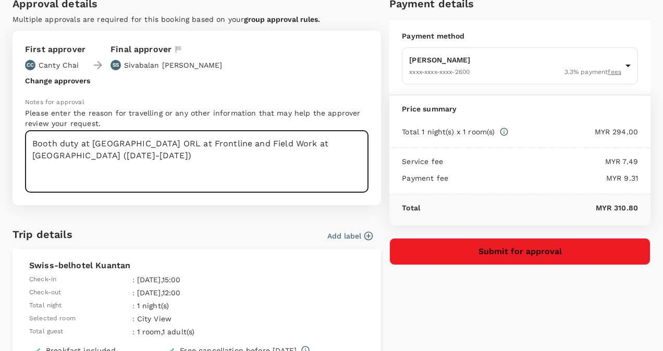
type textarea "Booth duty at HSNZ ORL at Frontline and Field Work at Kuantan (6-9 Sep 2025)"
click at [517, 250] on button "Submit for approval" at bounding box center [519, 251] width 261 height 27
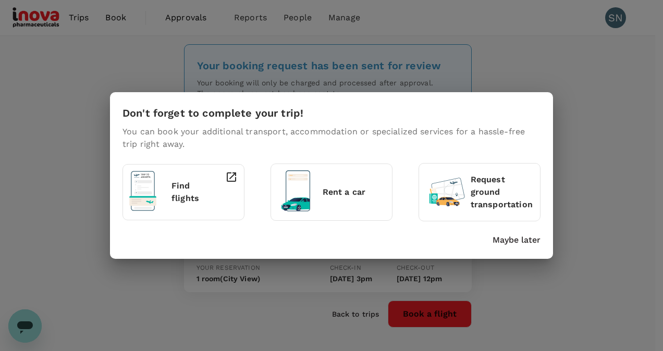
click at [524, 240] on p "Maybe later" at bounding box center [516, 240] width 48 height 13
